Goal: Information Seeking & Learning: Find contact information

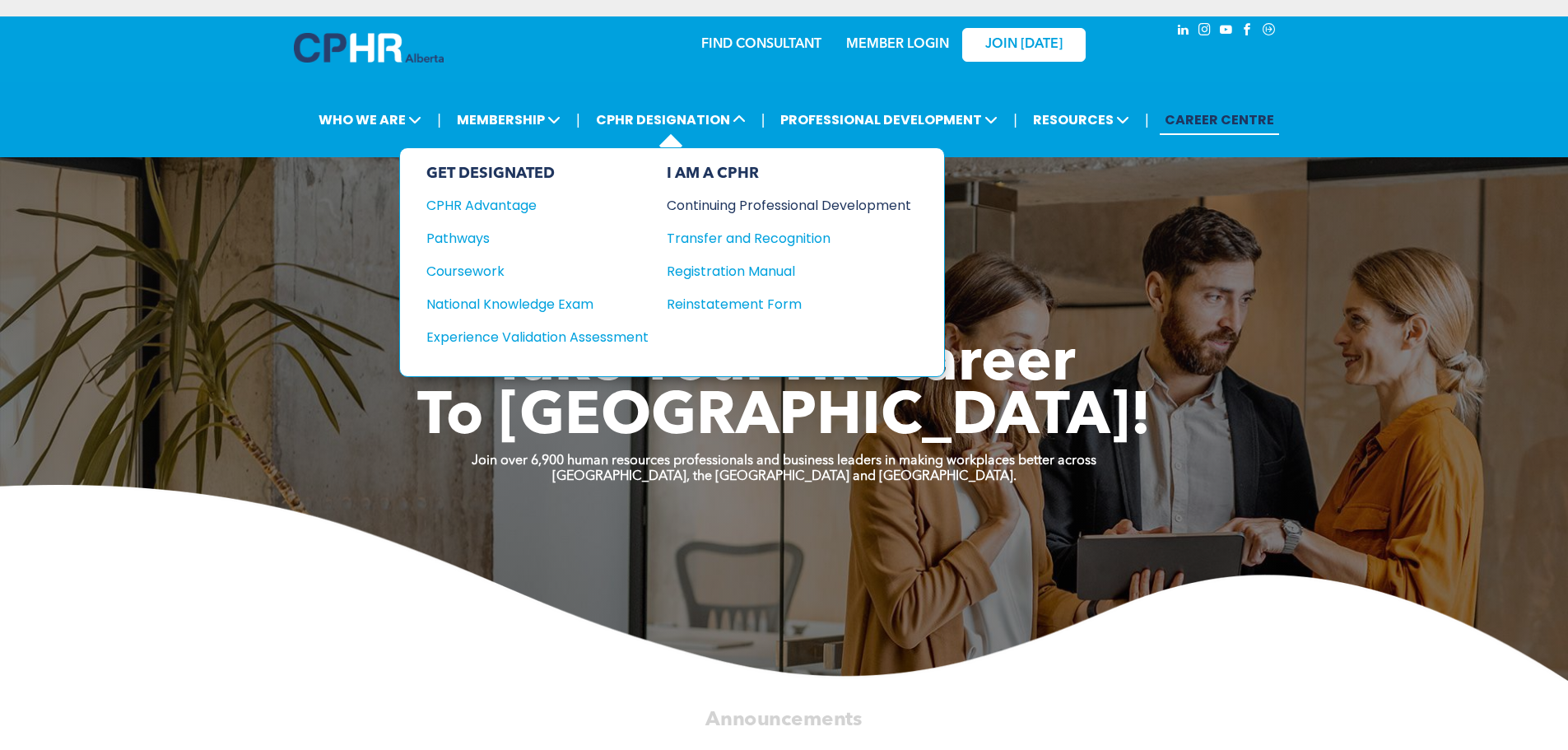
click at [784, 208] on div "Continuing Professional Development" at bounding box center [777, 205] width 220 height 21
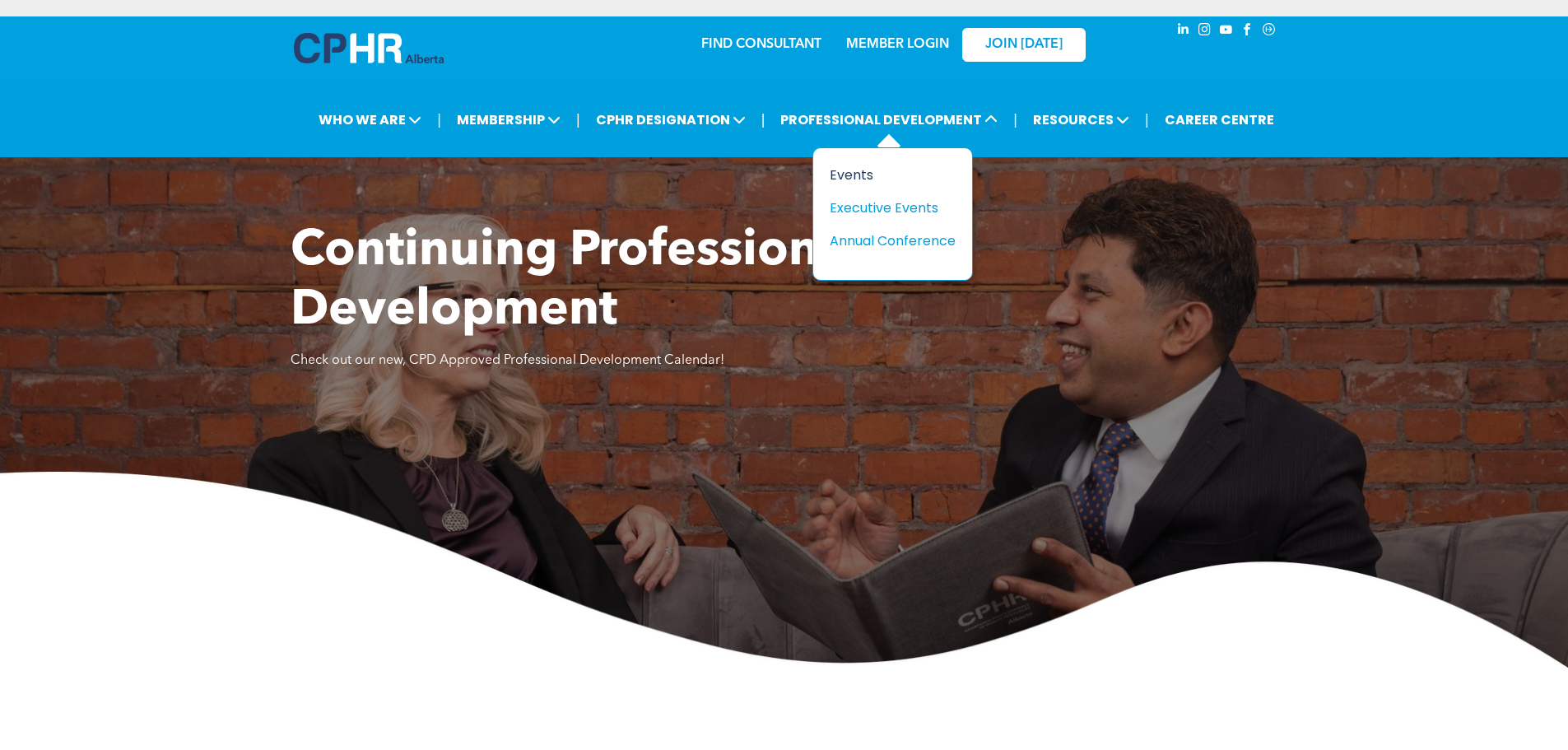
click at [858, 173] on div "Events" at bounding box center [886, 174] width 113 height 21
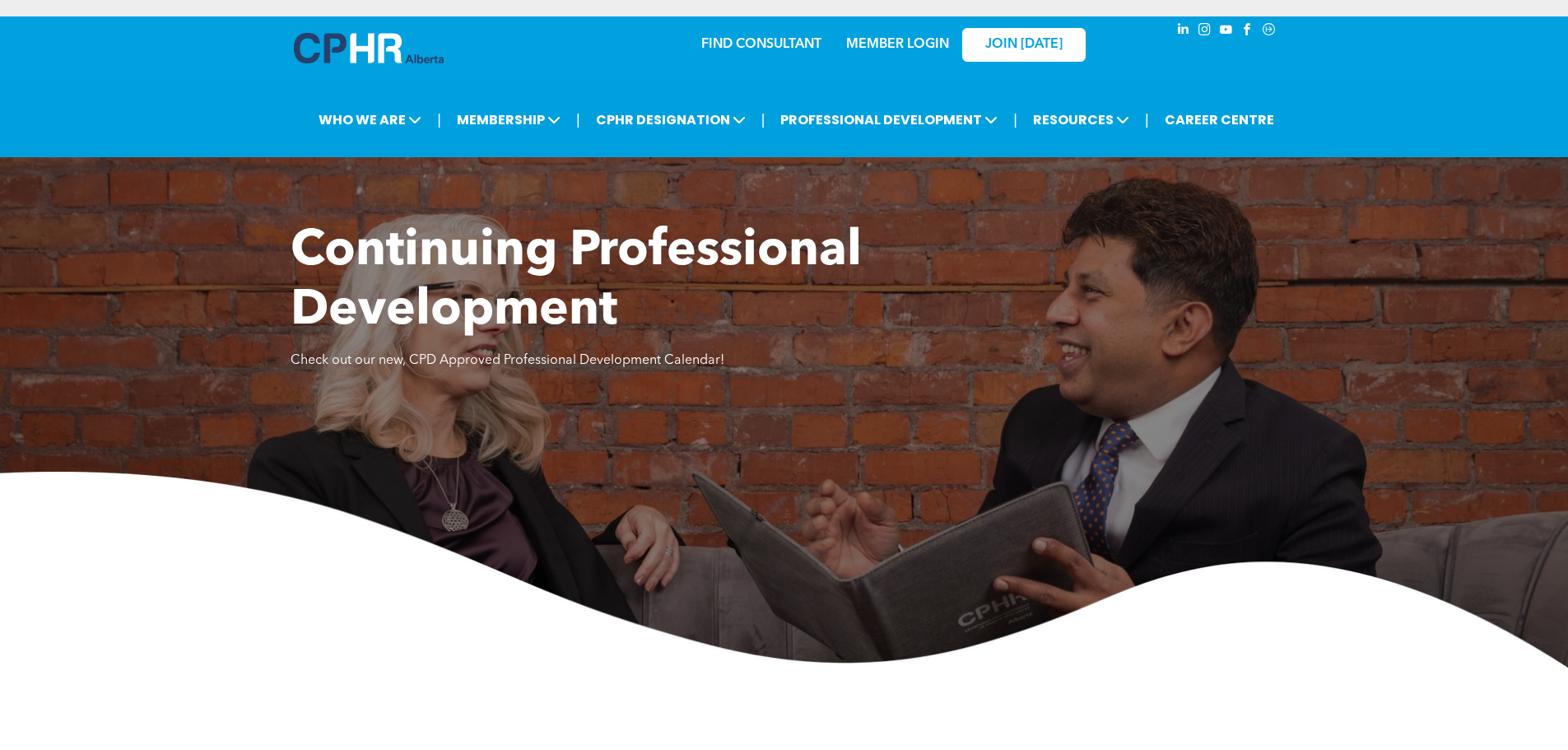
click at [736, 45] on link "FIND CONSULTANT" at bounding box center [761, 44] width 120 height 13
click at [340, 53] on img at bounding box center [368, 48] width 149 height 31
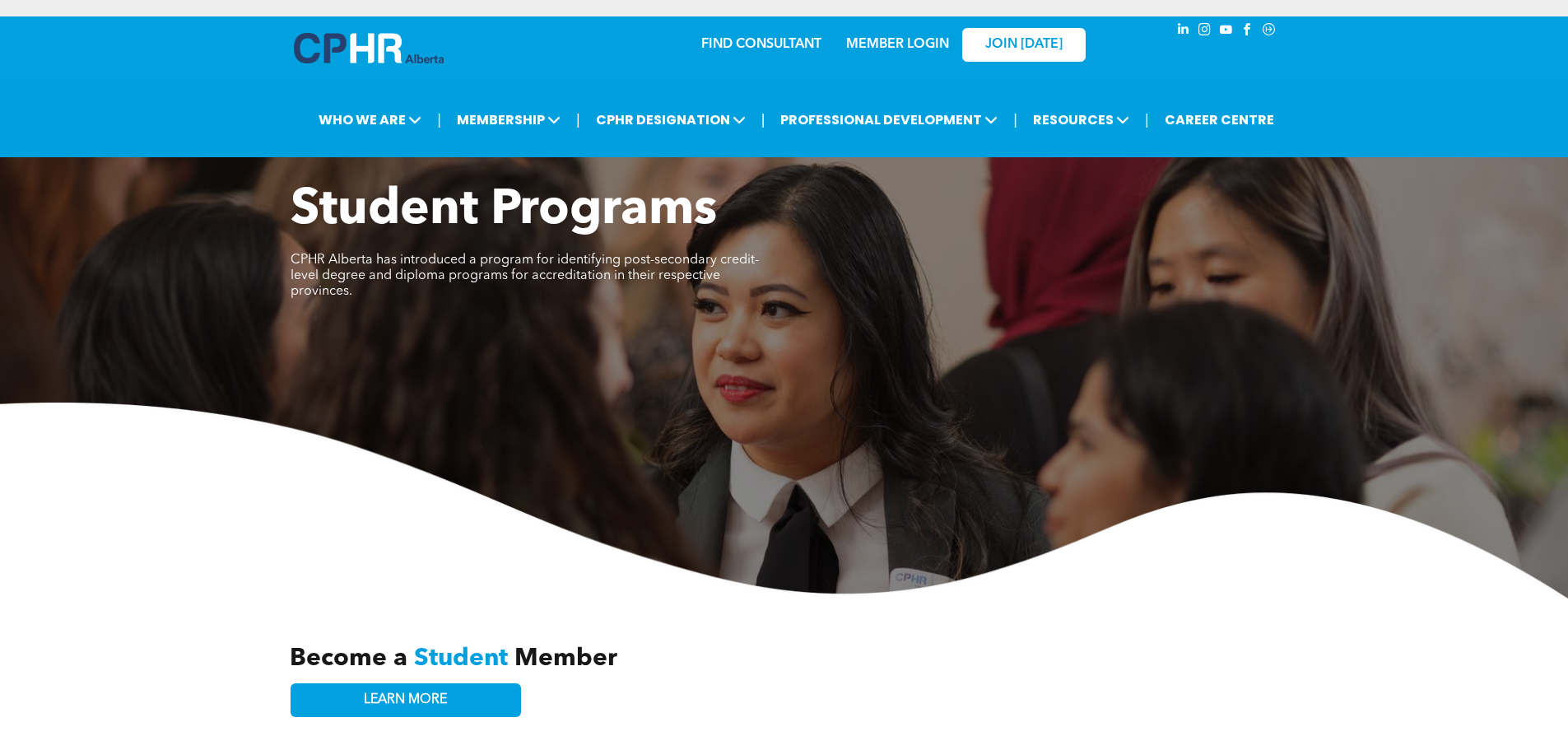
click at [755, 41] on link "FIND CONSULTANT" at bounding box center [761, 44] width 120 height 13
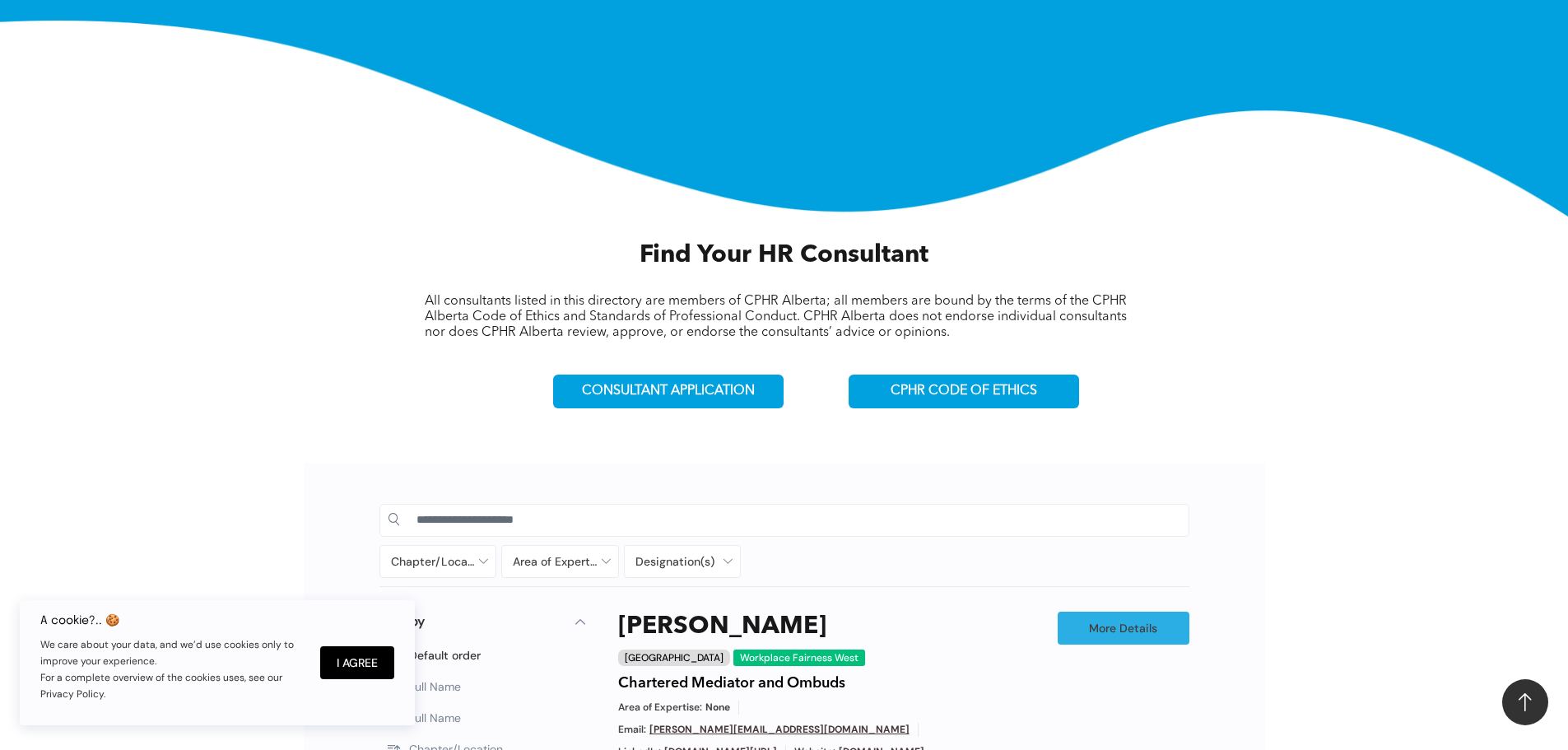
scroll to position [411, 0]
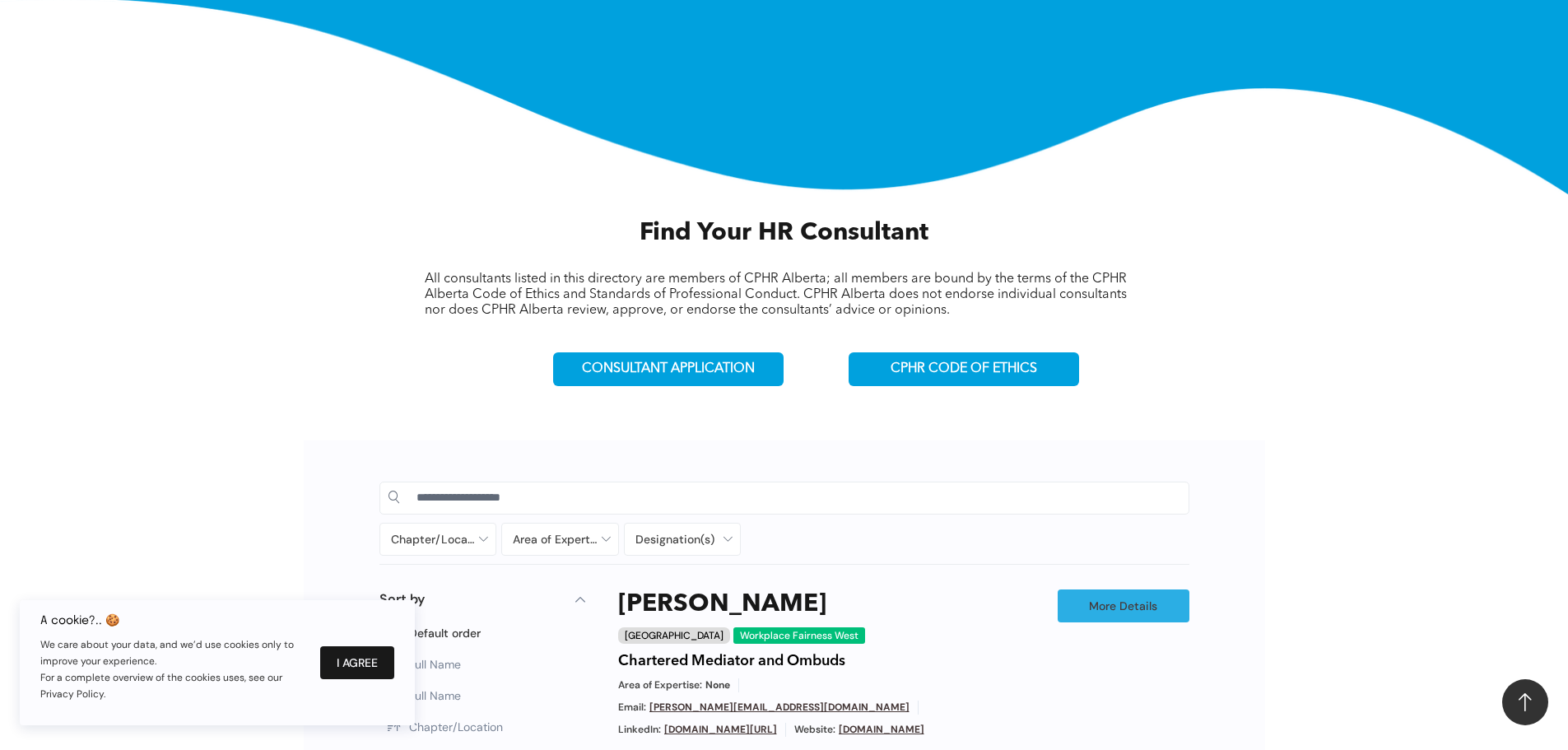
click at [356, 656] on button "I Agree" at bounding box center [357, 662] width 74 height 33
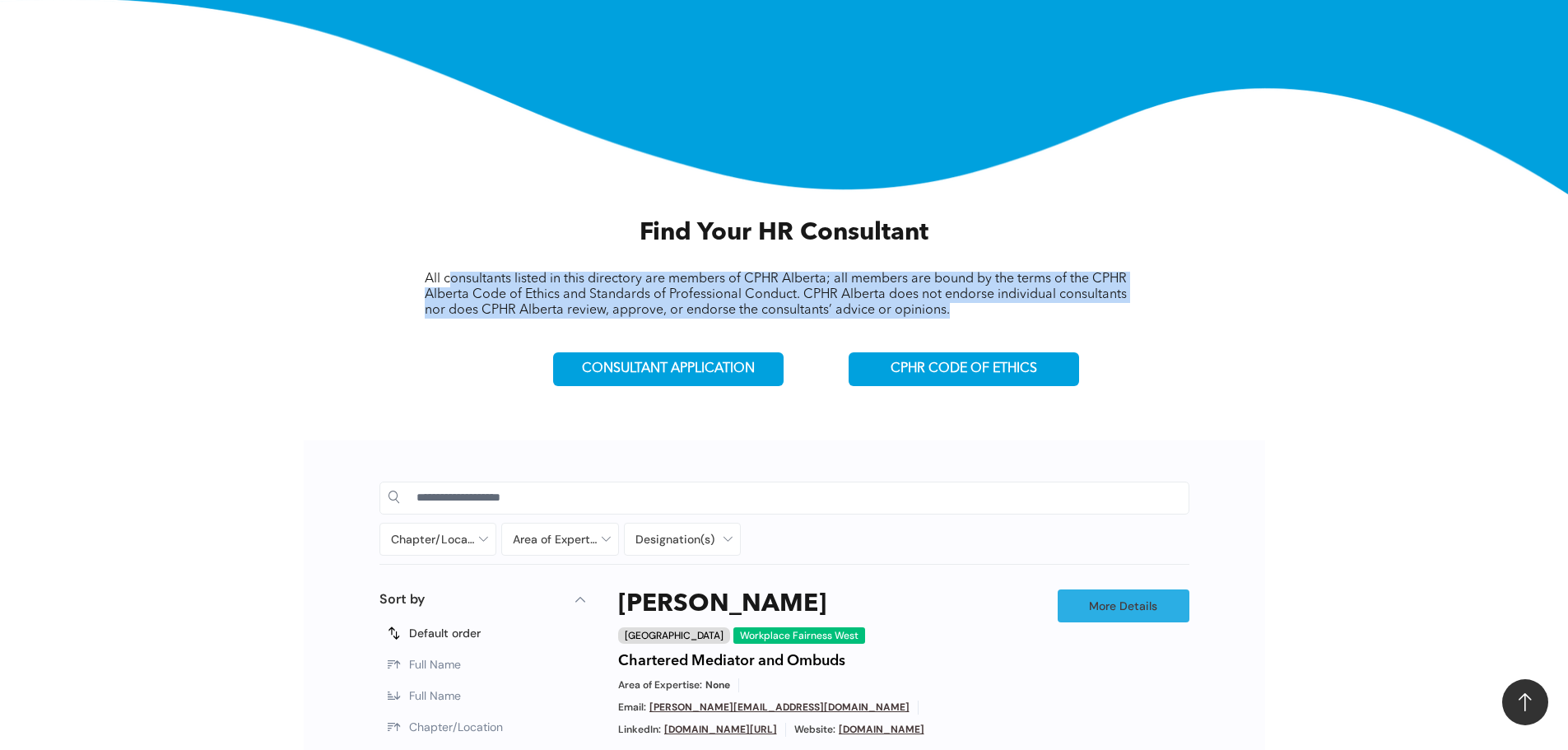
drag, startPoint x: 453, startPoint y: 273, endPoint x: 969, endPoint y: 309, distance: 517.3
click at [969, 309] on p "All consultants listed in this directory are members of CPHR Alberta; all membe…" at bounding box center [784, 295] width 719 height 47
click at [610, 297] on span "All consultants listed in this directory are members of CPHR Alberta; all membe…" at bounding box center [776, 295] width 702 height 45
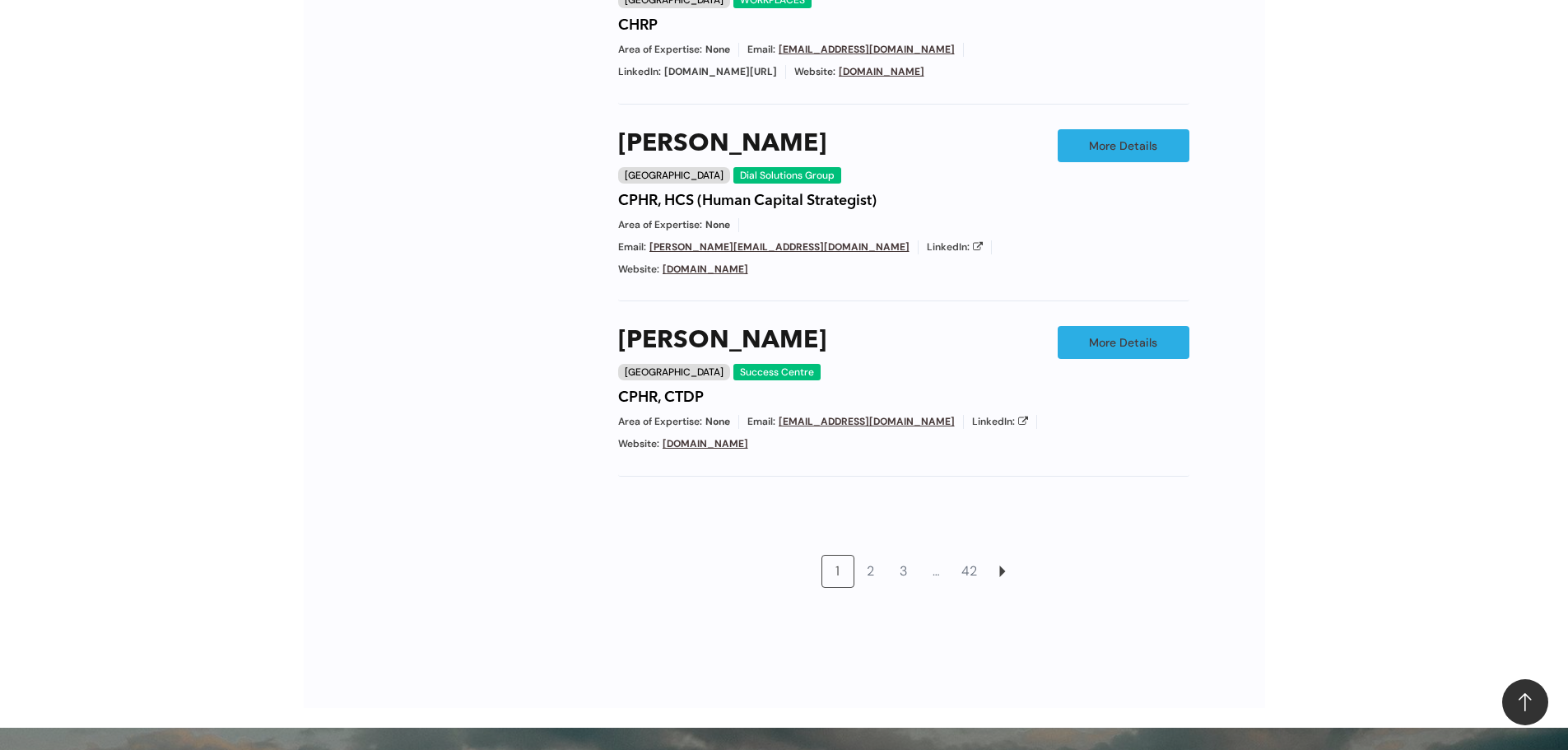
scroll to position [1399, 0]
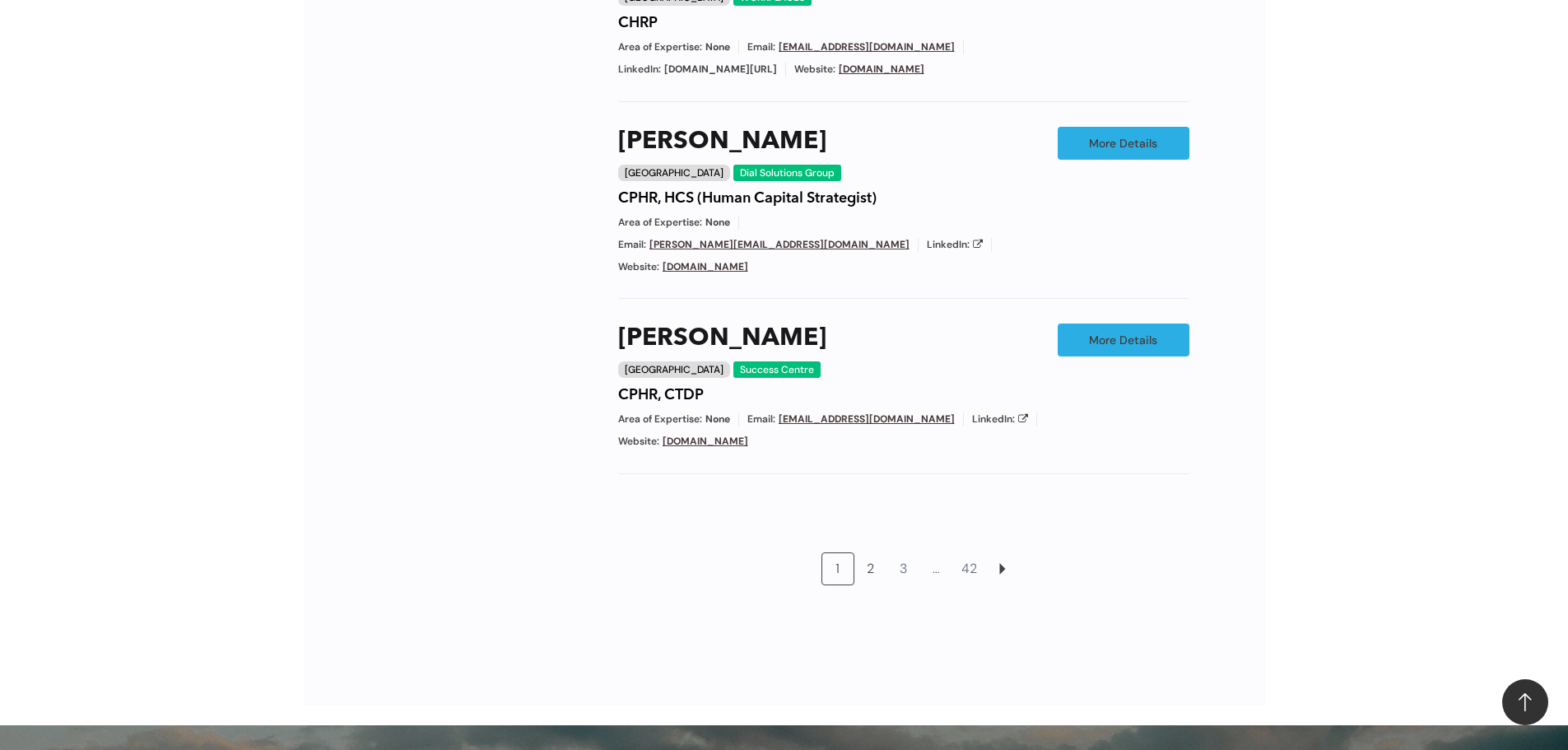
click at [871, 553] on link "2" at bounding box center [870, 568] width 31 height 31
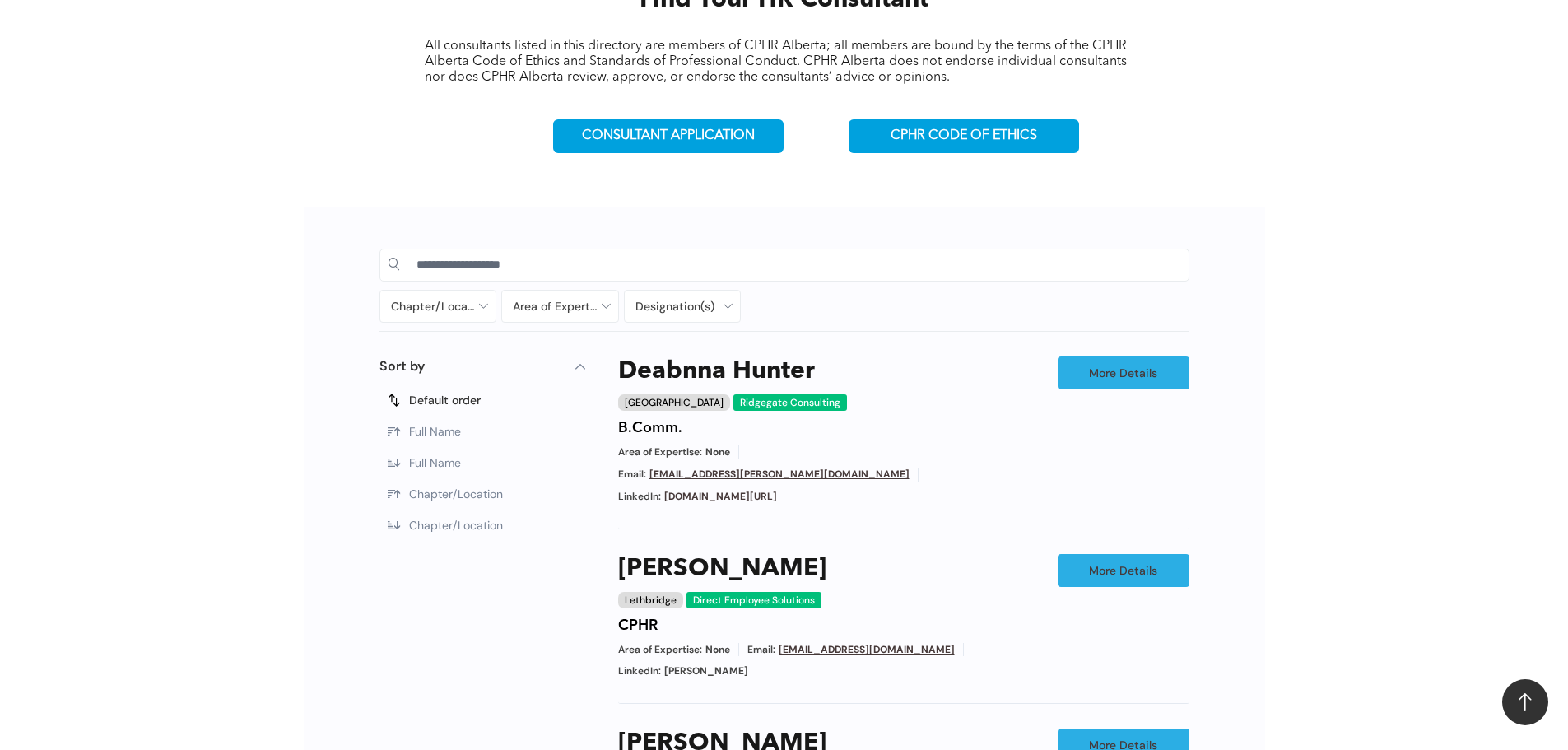
scroll to position [604, 0]
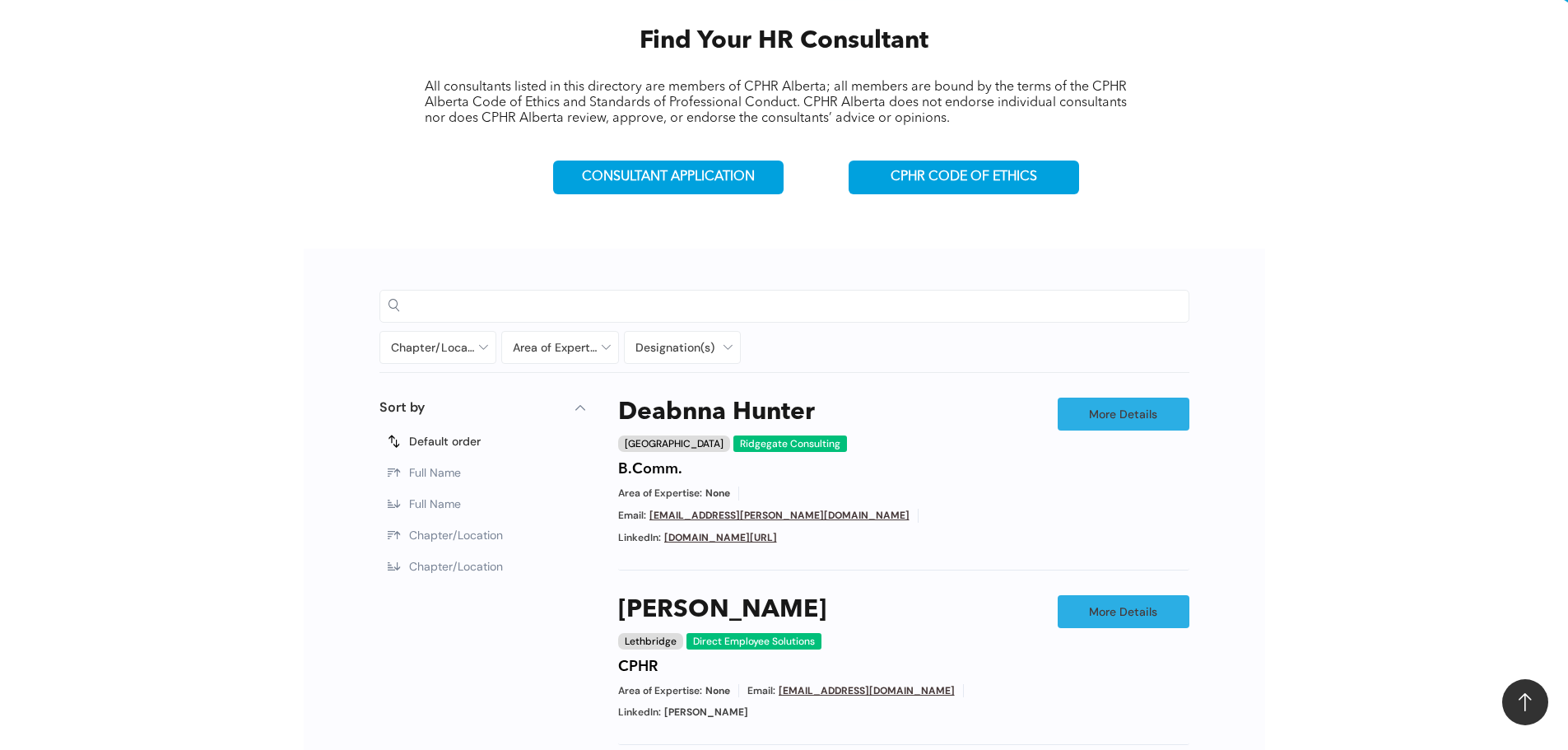
click at [462, 302] on input at bounding box center [797, 305] width 764 height 25
type input "*"
type input "*******"
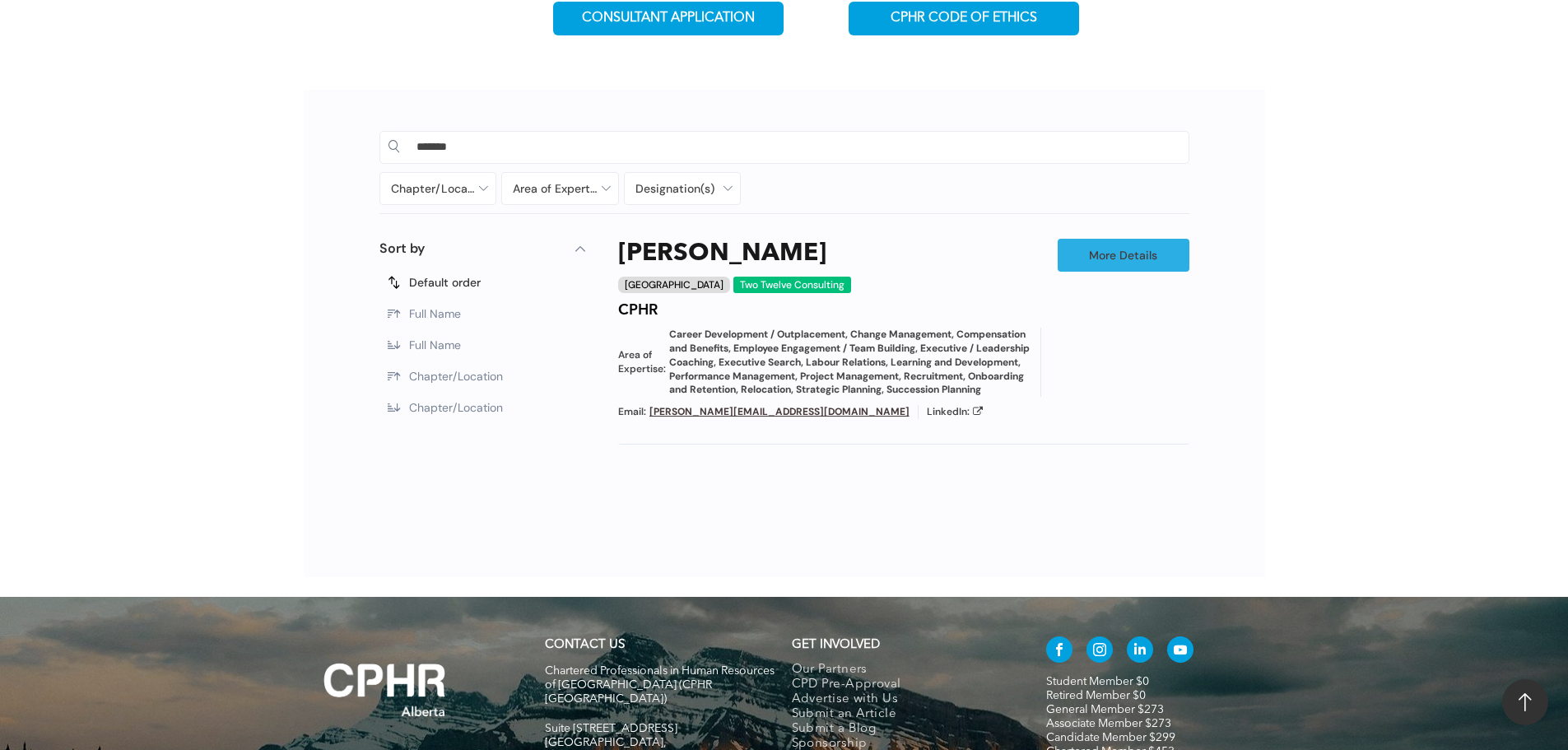
scroll to position [768, 0]
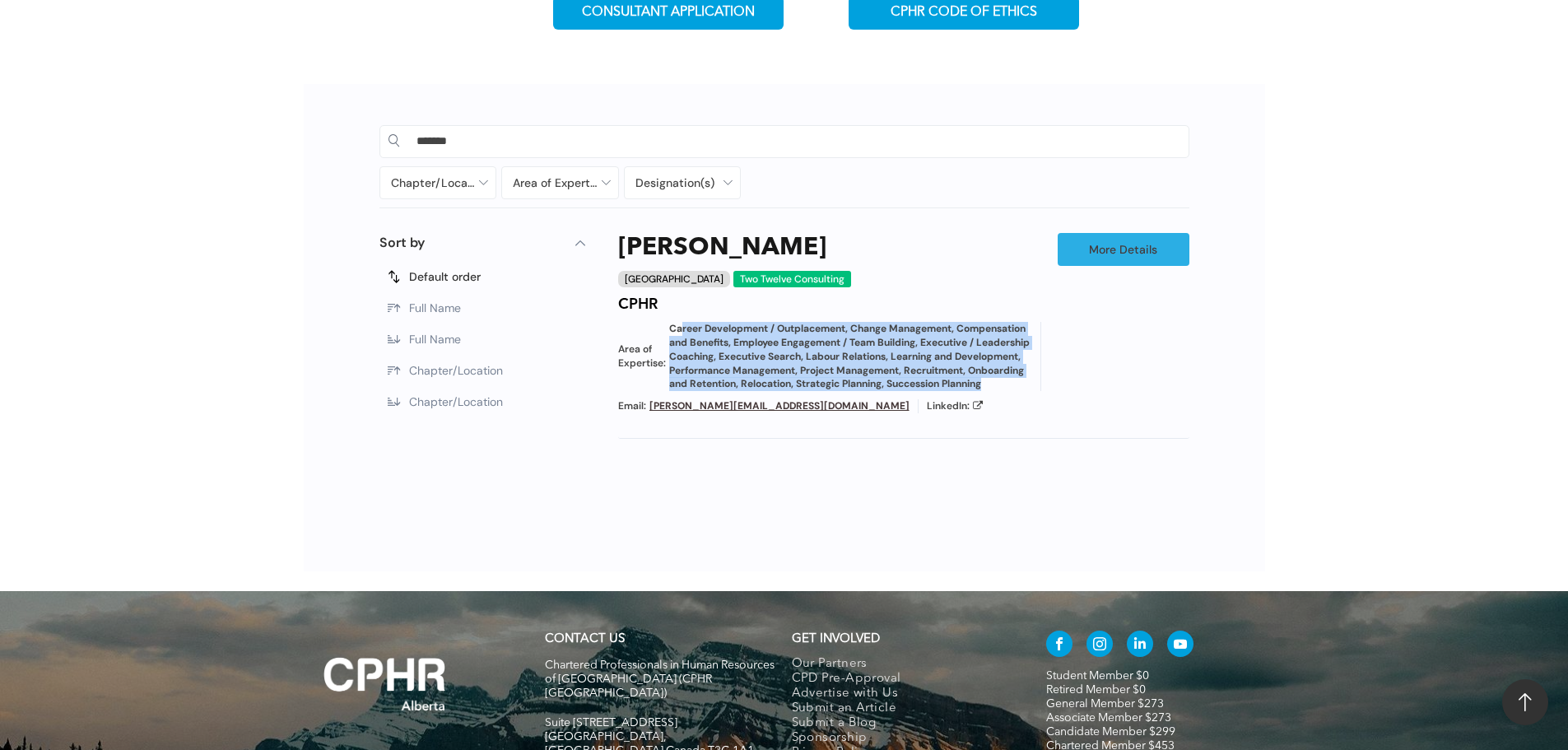
drag, startPoint x: 681, startPoint y: 326, endPoint x: 992, endPoint y: 393, distance: 318.1
click at [992, 391] on span "Career Development / Outplacement, Change Management, Compensation and Benefits…" at bounding box center [850, 356] width 363 height 69
click at [738, 385] on span "Career Development / Outplacement, Change Management, Compensation and Benefits…" at bounding box center [850, 356] width 363 height 69
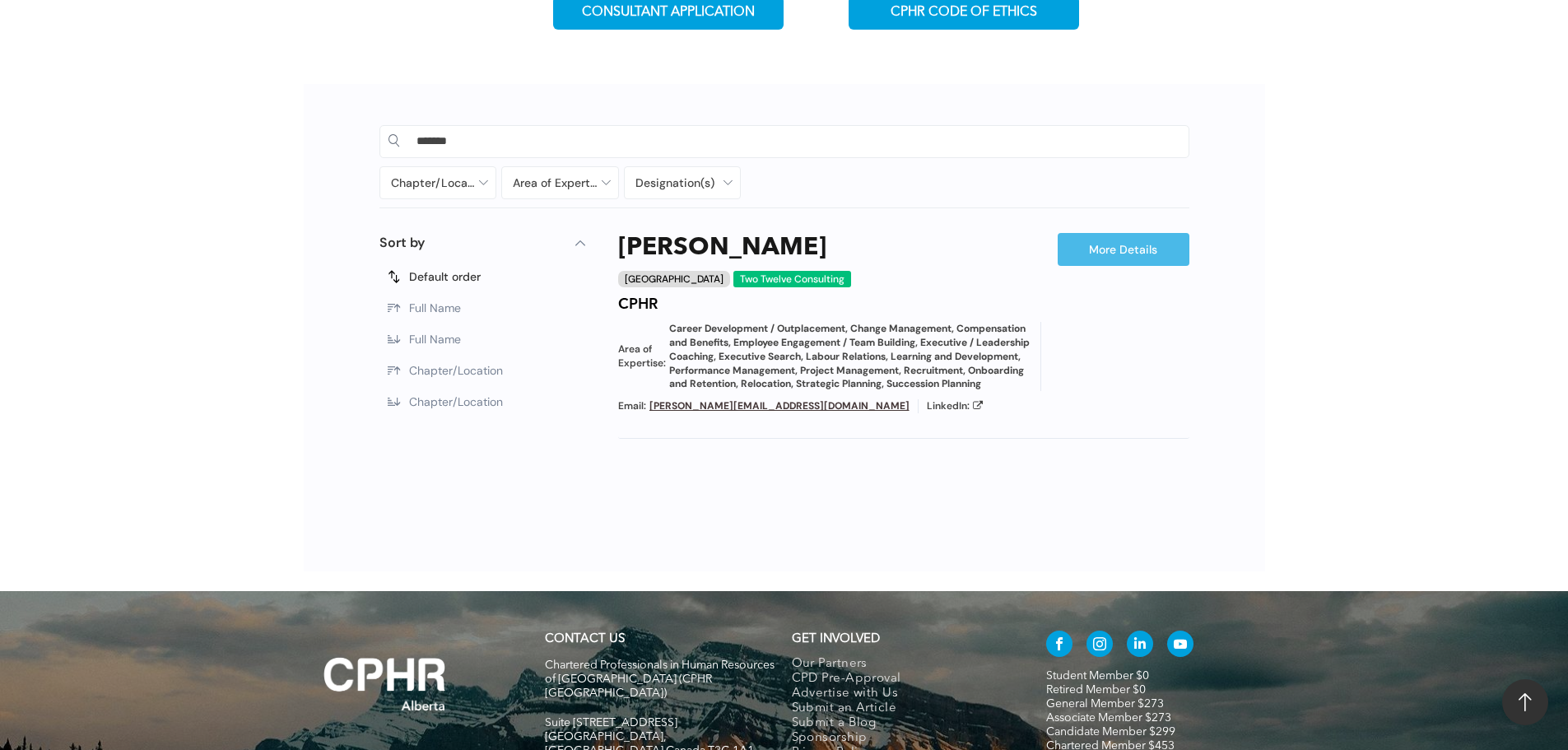
click at [1092, 245] on link "More Details" at bounding box center [1123, 249] width 131 height 33
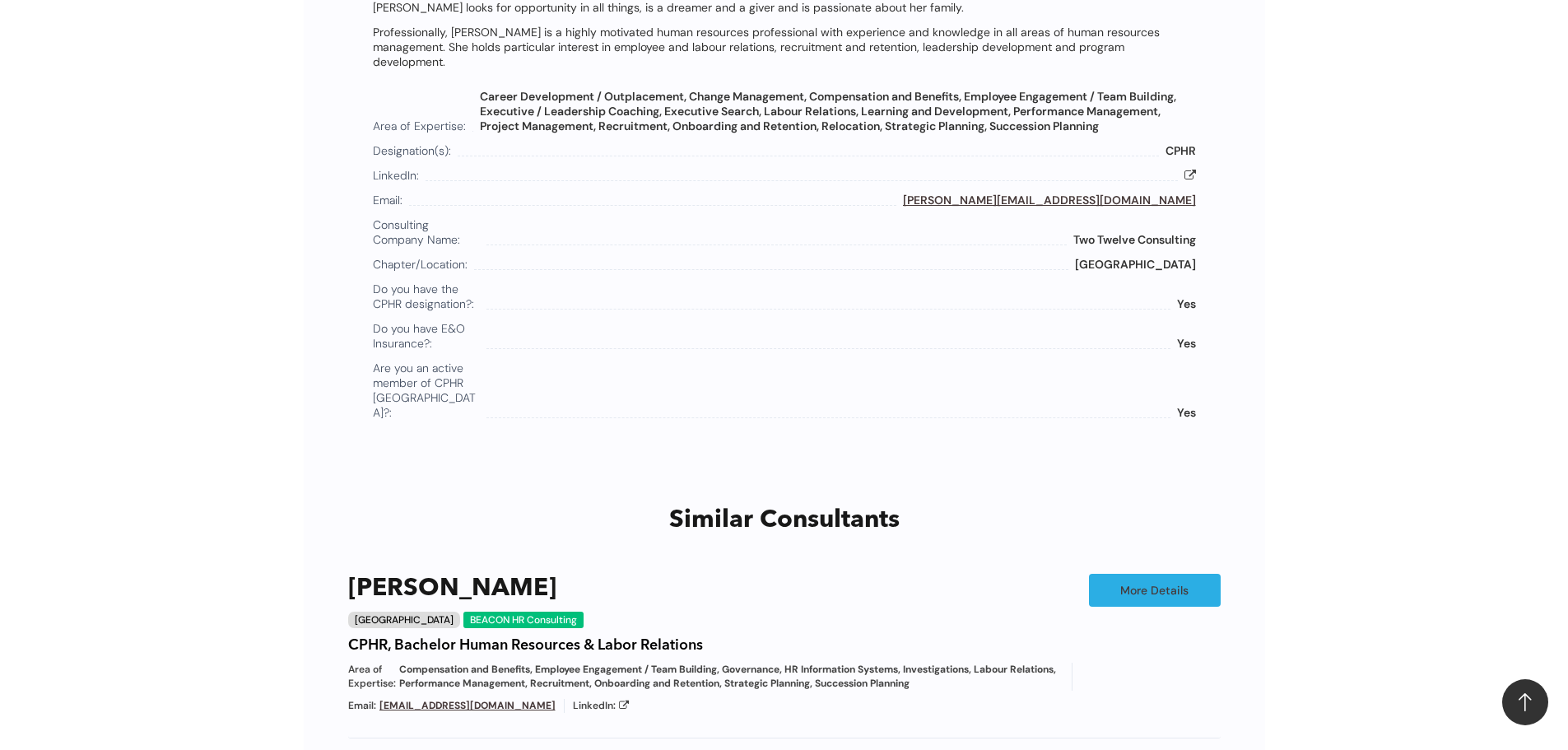
scroll to position [1146, 0]
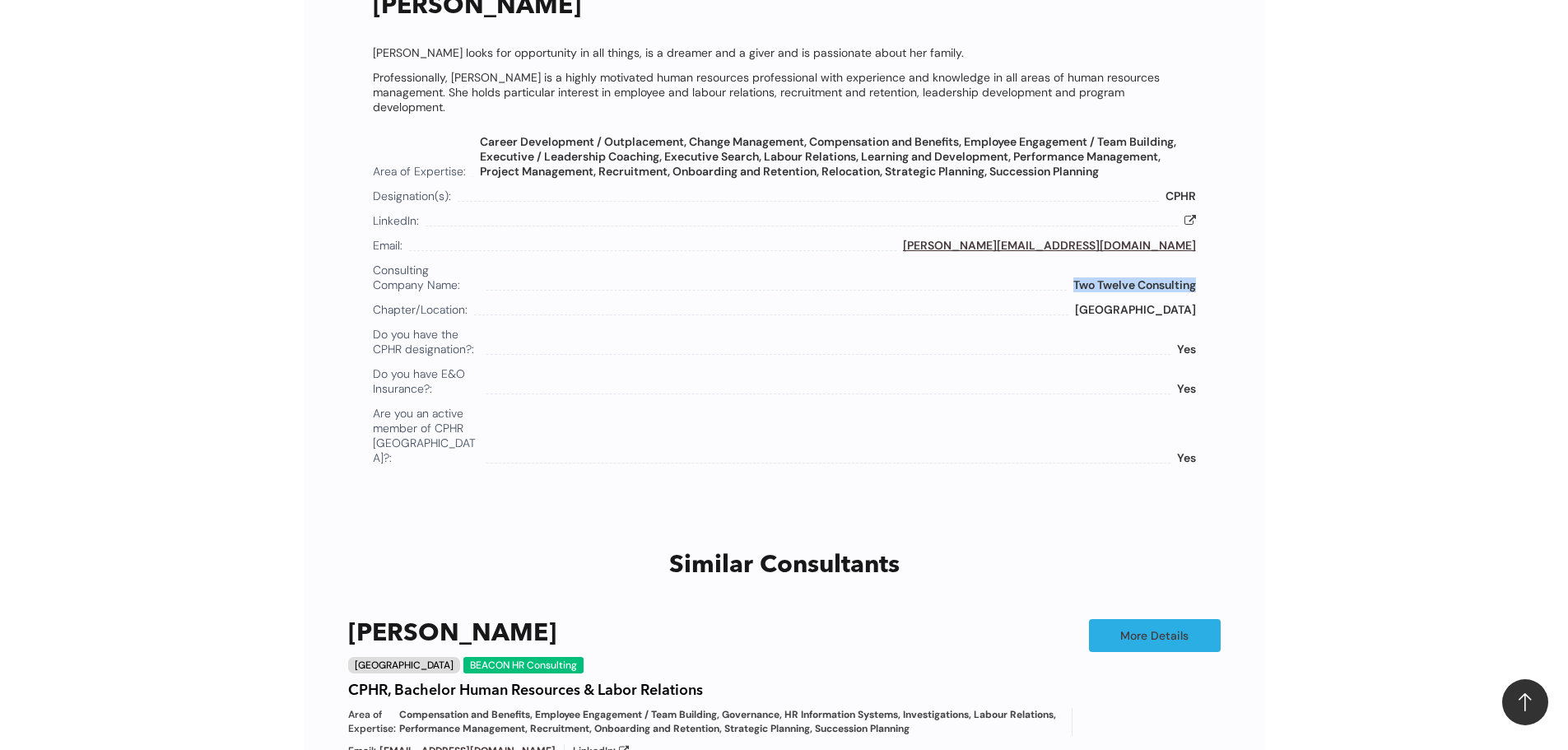
drag, startPoint x: 1194, startPoint y: 271, endPoint x: 1071, endPoint y: 276, distance: 123.1
click at [1073, 278] on span "Two Twelve Consulting" at bounding box center [1134, 285] width 122 height 15
